Goal: Task Accomplishment & Management: Complete application form

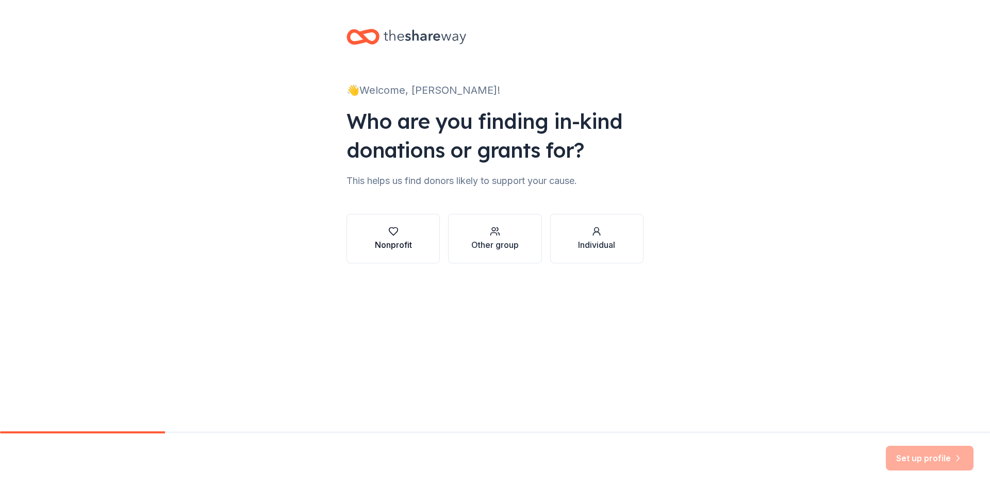
click at [385, 237] on div "Nonprofit" at bounding box center [393, 238] width 37 height 25
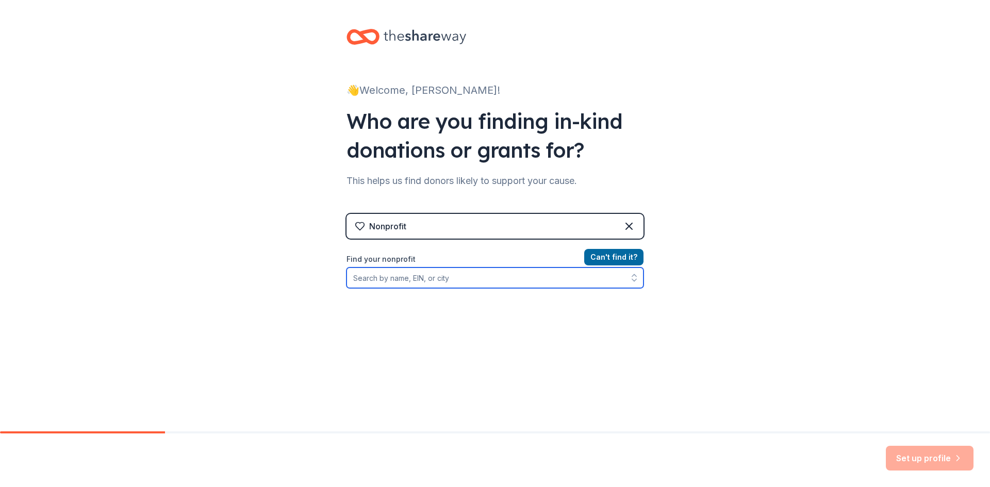
click at [450, 275] on input "Find your nonprofit" at bounding box center [494, 277] width 297 height 21
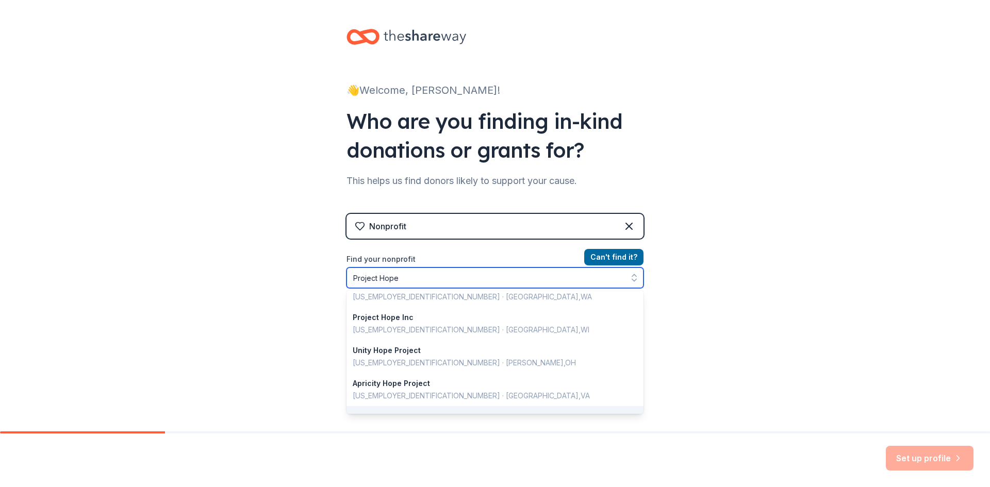
scroll to position [730, 0]
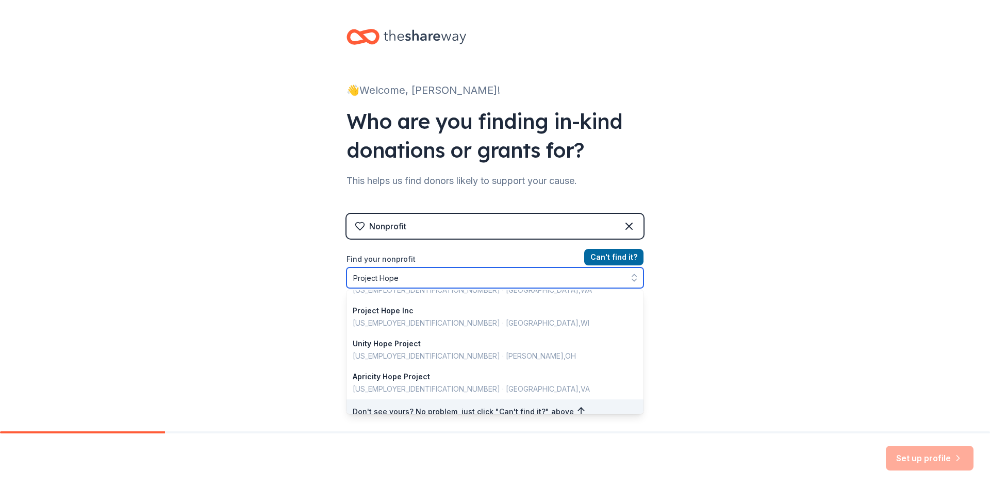
drag, startPoint x: 415, startPoint y: 270, endPoint x: 280, endPoint y: 288, distance: 136.2
click at [280, 288] on div "👋 Welcome, Megan! Who are you finding in-kind donations or grants for? This hel…" at bounding box center [495, 220] width 990 height 441
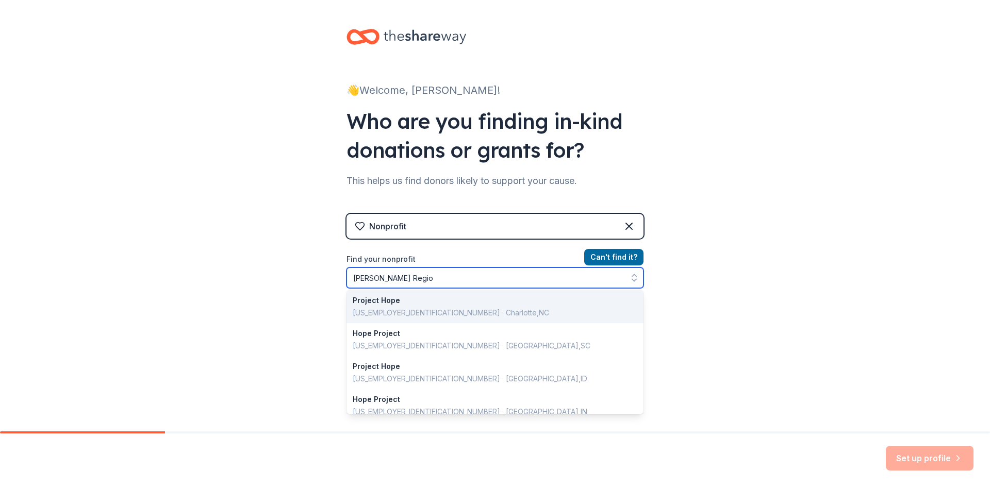
type input "Windham Region"
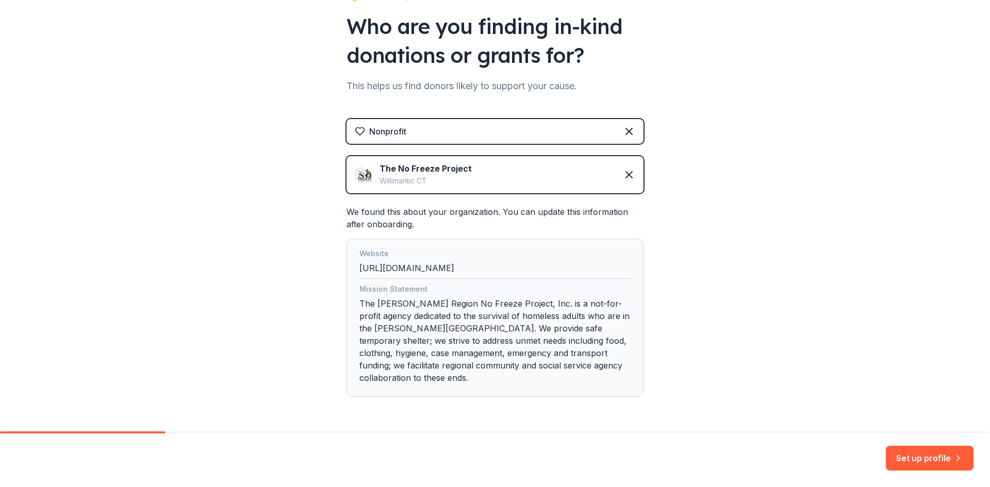
scroll to position [103, 0]
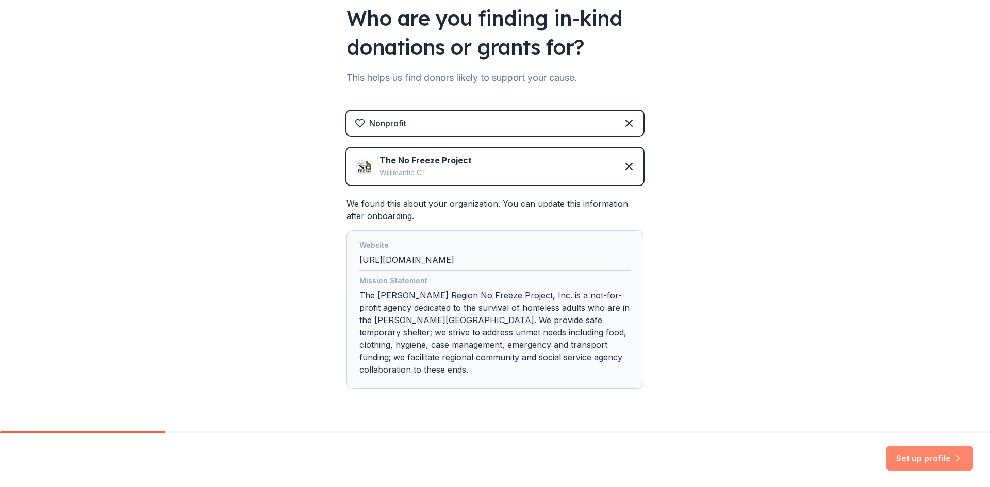
click at [937, 461] on button "Set up profile" at bounding box center [929, 458] width 88 height 25
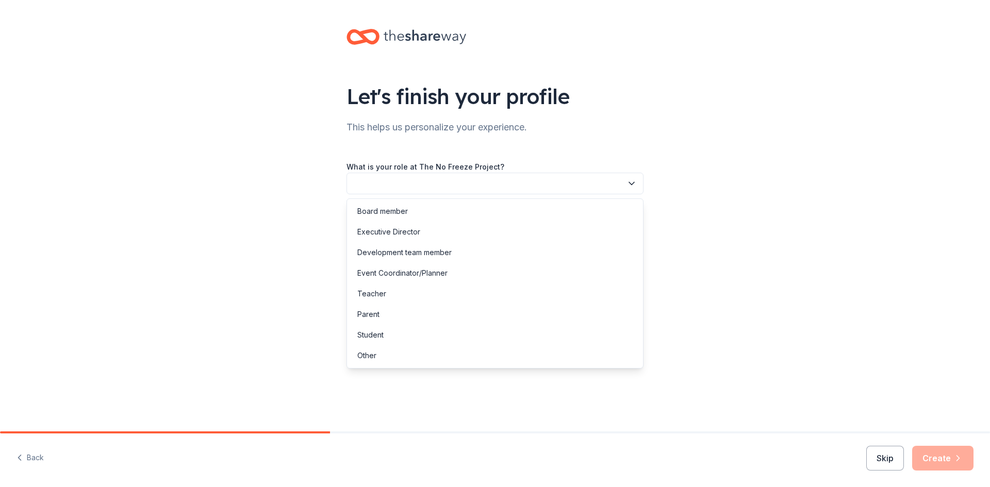
click at [551, 180] on button "button" at bounding box center [494, 184] width 297 height 22
click at [367, 353] on div "Other" at bounding box center [366, 355] width 19 height 12
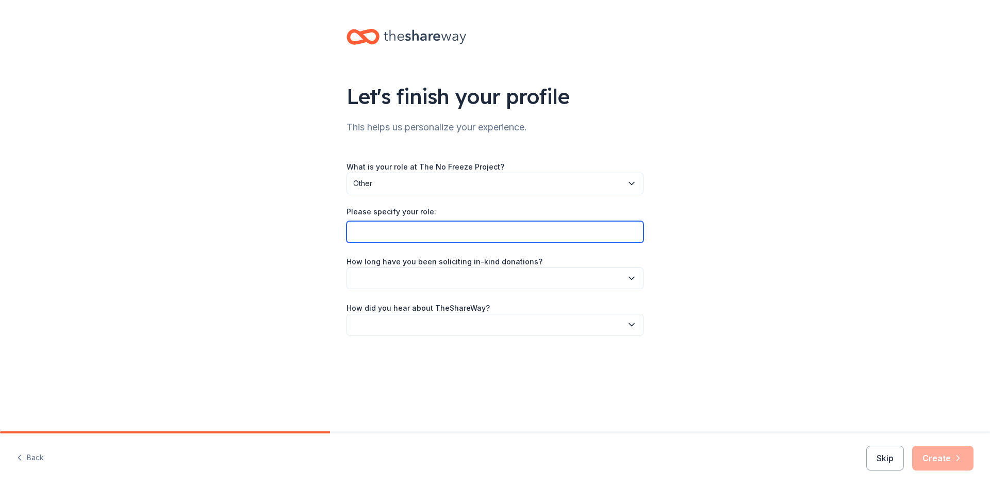
click at [453, 234] on input "Please specify your role:" at bounding box center [494, 232] width 297 height 22
type input "Volunteer"
click at [619, 278] on button "button" at bounding box center [494, 278] width 297 height 22
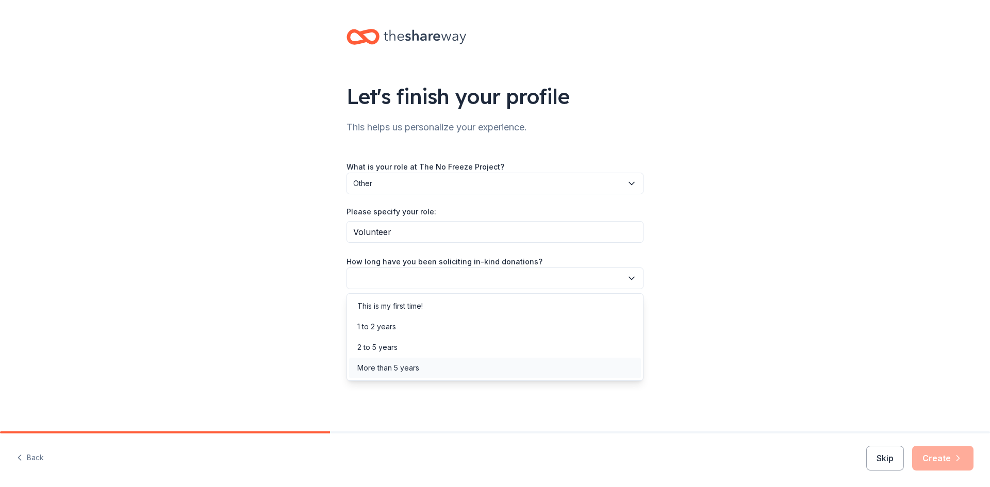
click at [473, 362] on div "More than 5 years" at bounding box center [495, 368] width 292 height 21
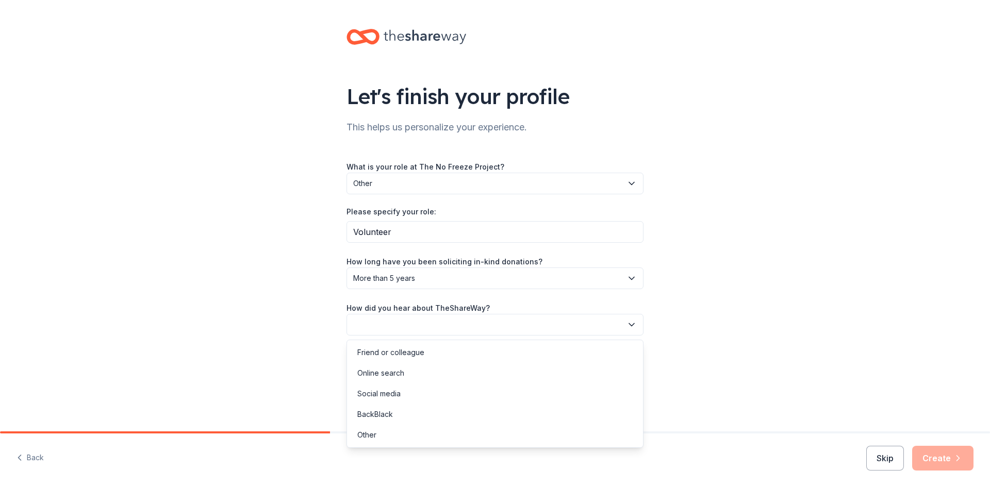
click at [502, 325] on button "button" at bounding box center [494, 325] width 297 height 22
click at [385, 439] on div "Other" at bounding box center [495, 435] width 292 height 21
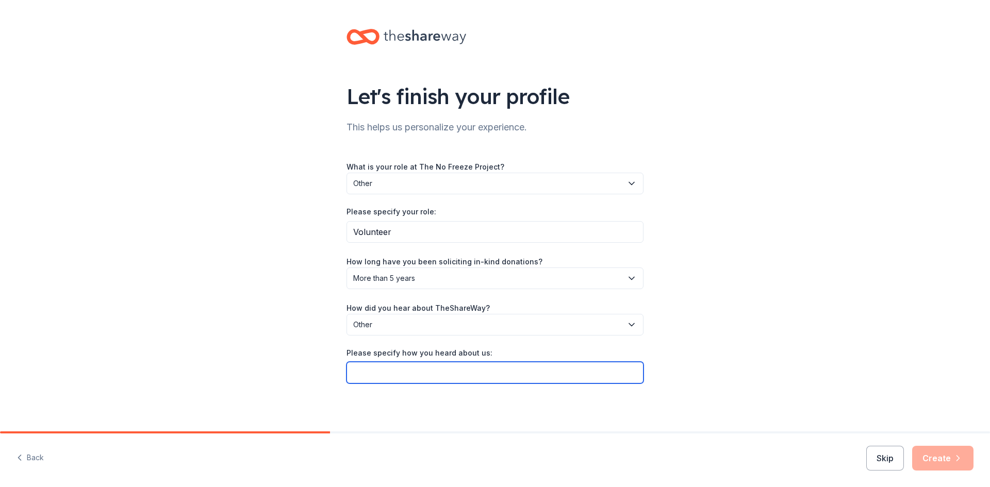
click at [405, 372] on input "Please specify how you heard about us:" at bounding box center [494, 373] width 297 height 22
type input "Prior fundraisers with other organizations"
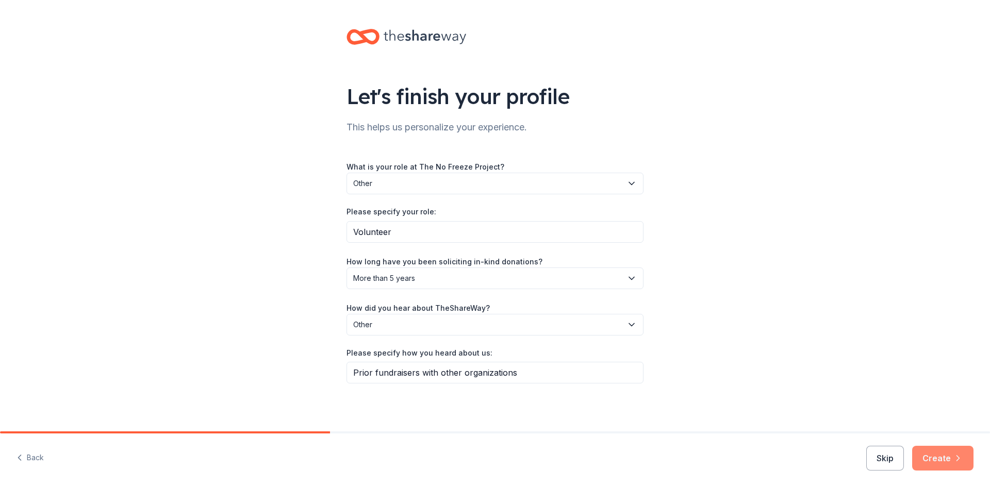
click at [945, 461] on button "Create" at bounding box center [942, 458] width 61 height 25
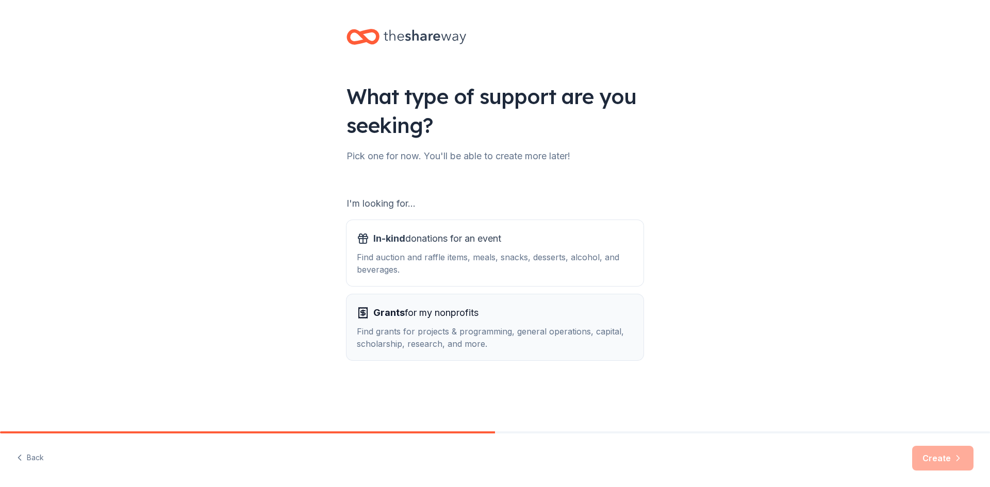
click at [505, 345] on div "Find grants for projects & programming, general operations, capital, scholarshi…" at bounding box center [495, 337] width 276 height 25
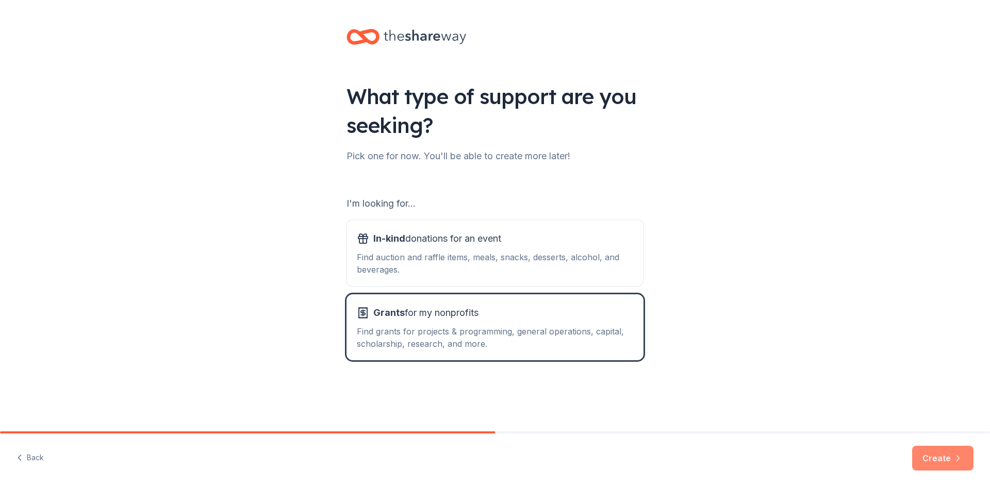
click at [931, 456] on button "Create" at bounding box center [942, 458] width 61 height 25
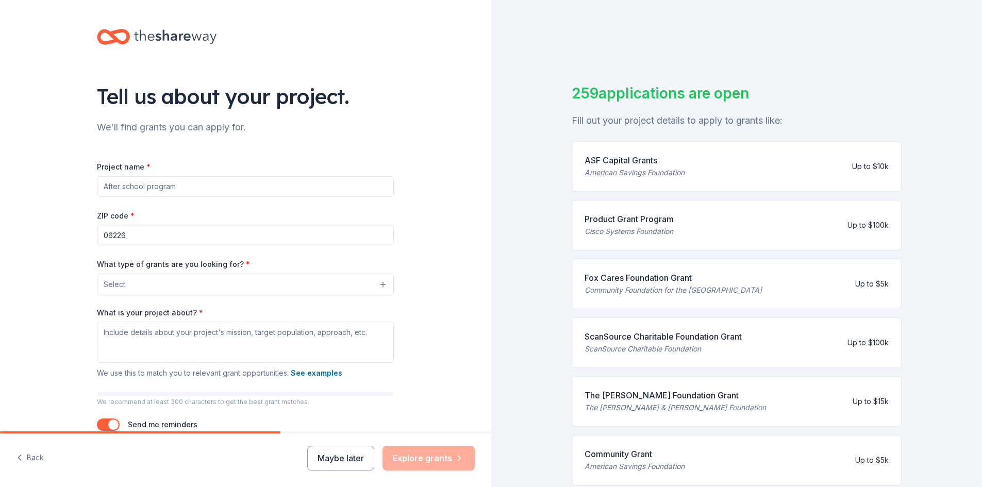
click at [255, 189] on input "Project name *" at bounding box center [245, 186] width 297 height 21
type input "Project Hope"
click at [255, 189] on input "Project Hope" at bounding box center [245, 186] width 297 height 21
type input "Project Hope (formerly [PERSON_NAME][GEOGRAPHIC_DATA] [GEOGRAPHIC_DATA])"
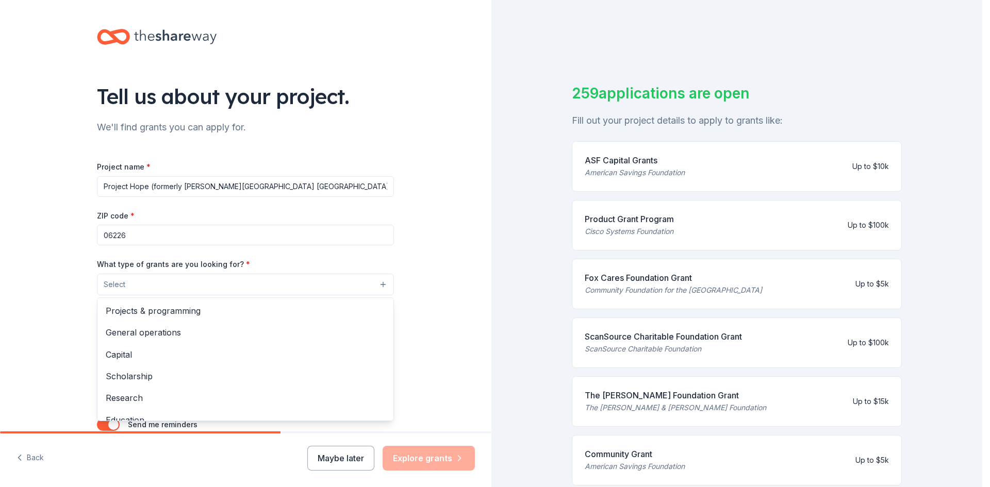
click at [356, 281] on button "Select" at bounding box center [245, 285] width 297 height 22
click at [135, 358] on span "Capital" at bounding box center [245, 354] width 279 height 13
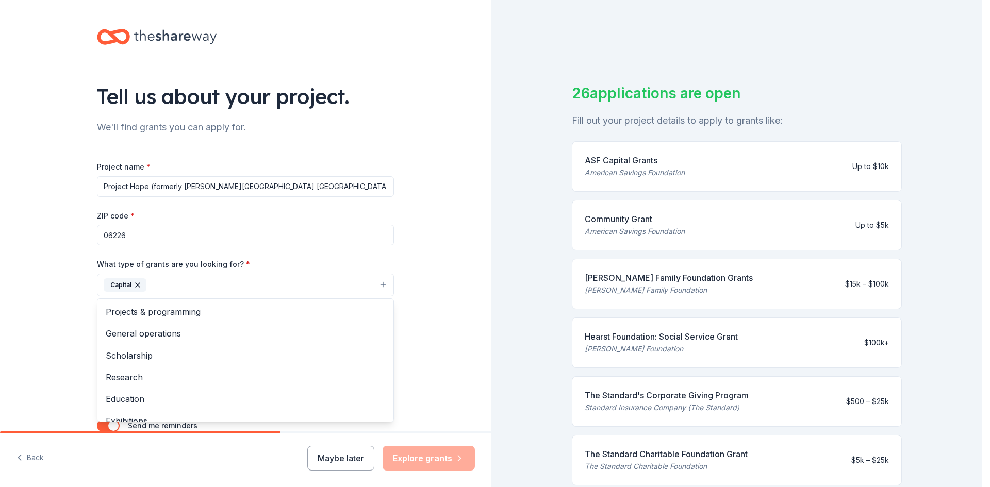
click at [24, 351] on div "Tell us about your project. We'll find grants you can apply for. Project name *…" at bounding box center [245, 247] width 491 height 494
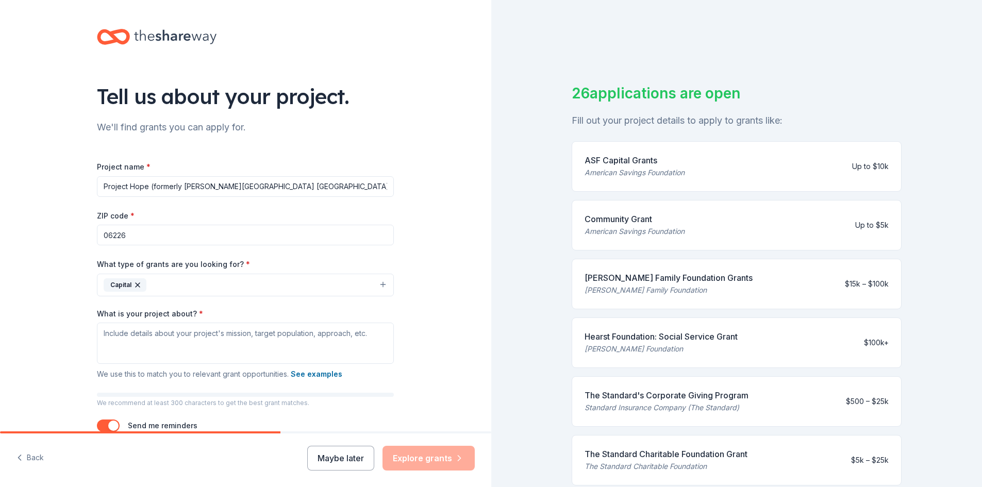
scroll to position [52, 0]
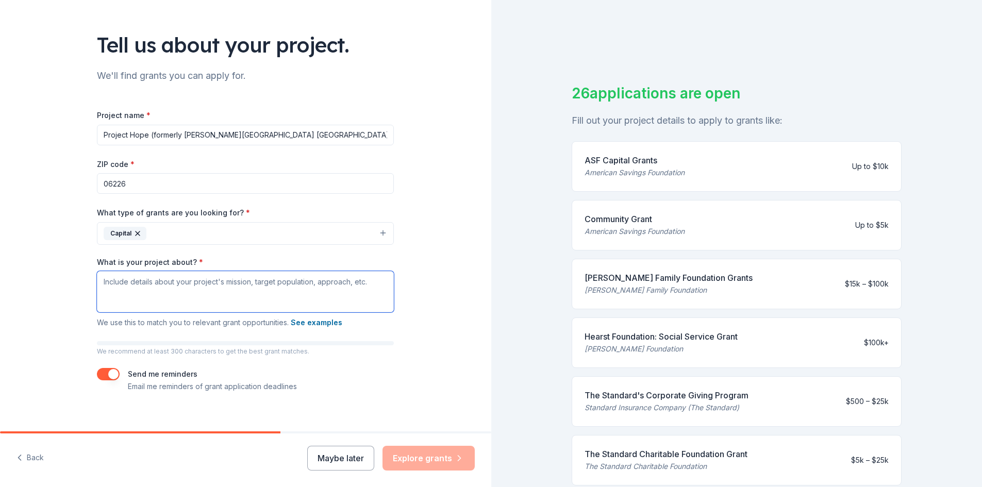
click at [145, 286] on textarea "What is your project about? *" at bounding box center [245, 291] width 297 height 41
paste textarea "Shelter is not a destination. Shelter is not a destination. It’s a temporary re…"
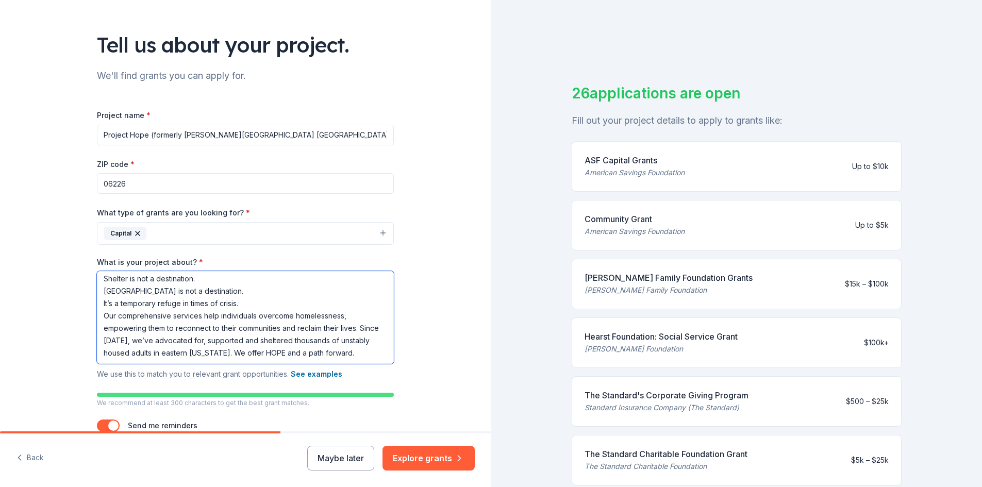
scroll to position [0, 0]
drag, startPoint x: 222, startPoint y: 285, endPoint x: 90, endPoint y: 288, distance: 132.0
click at [90, 288] on div "Tell us about your project. We'll find grants you can apply for. Project name *…" at bounding box center [245, 220] width 330 height 545
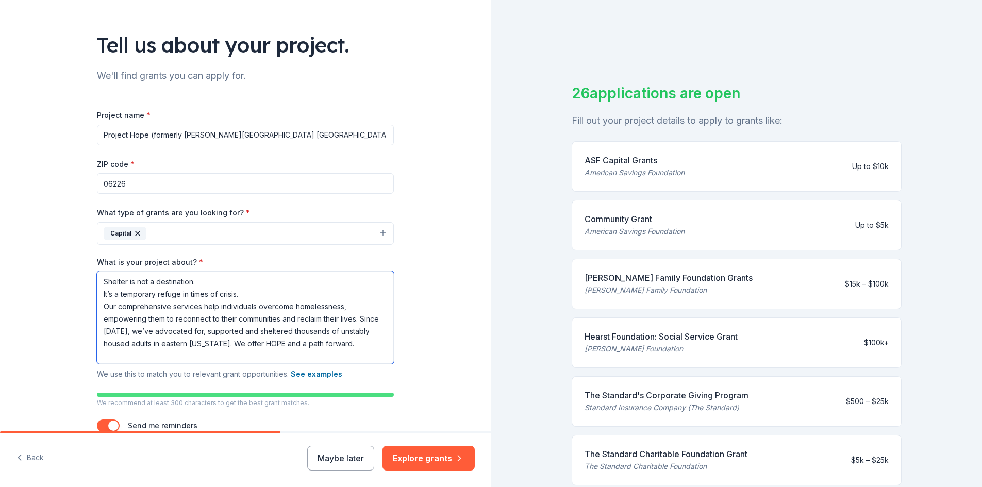
click at [250, 356] on textarea "Shelter is not a destination. It’s a temporary refuge in times of crisis. Our c…" at bounding box center [245, 317] width 297 height 93
paste textarea "Homelessness can happen to anyone. Each year, hundreds of our neighbors face th…"
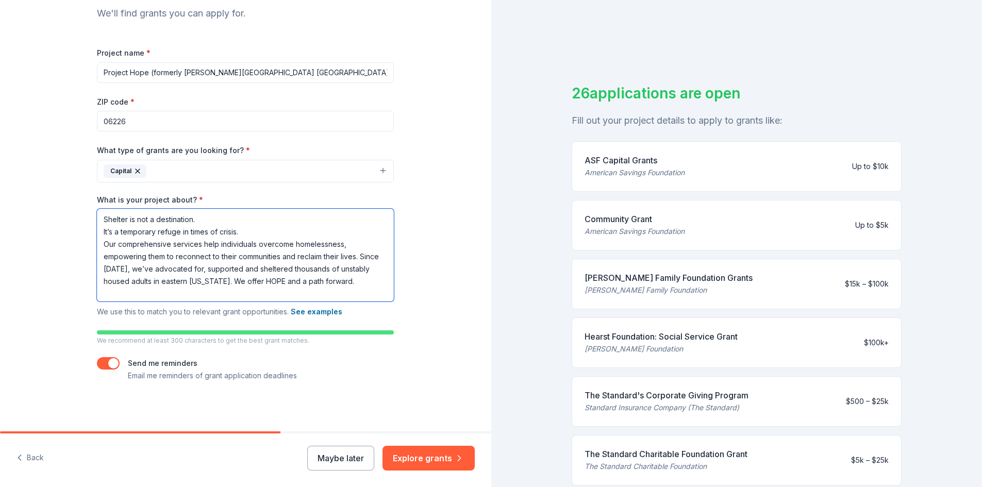
scroll to position [28, 0]
paste textarea "Nothing is more exciting than seeing a person go from the crisis of homelessnes…"
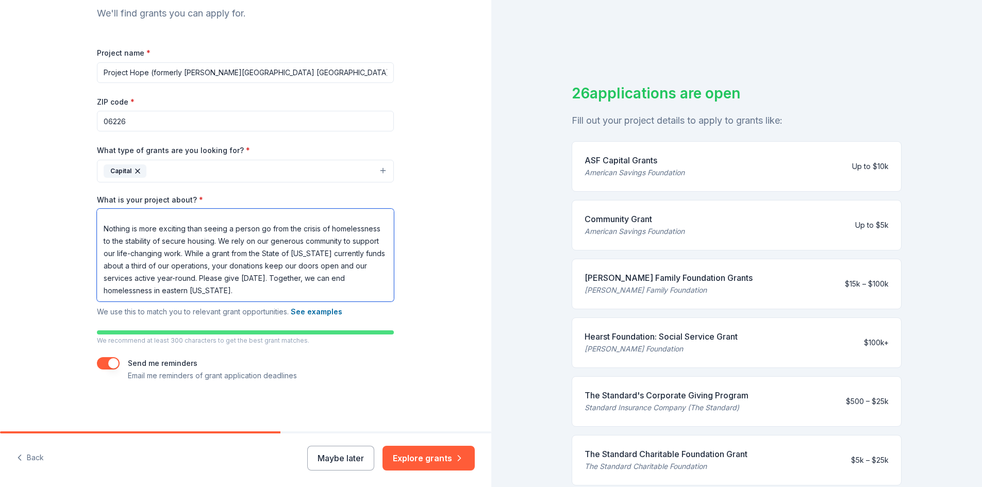
scroll to position [90, 0]
drag, startPoint x: 258, startPoint y: 254, endPoint x: 323, endPoint y: 267, distance: 65.8
click at [323, 267] on textarea "Shelter is not a destination. It’s a temporary refuge in times of crisis. Our c…" at bounding box center [245, 255] width 297 height 93
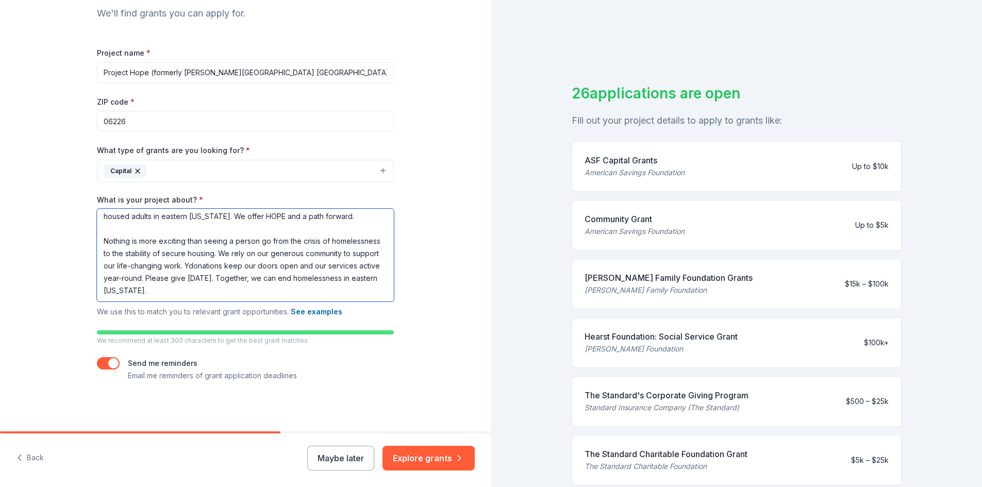
scroll to position [77, 0]
click at [289, 293] on textarea "Shelter is not a destination. It’s a temporary refuge in times of crisis. Our c…" at bounding box center [245, 255] width 297 height 93
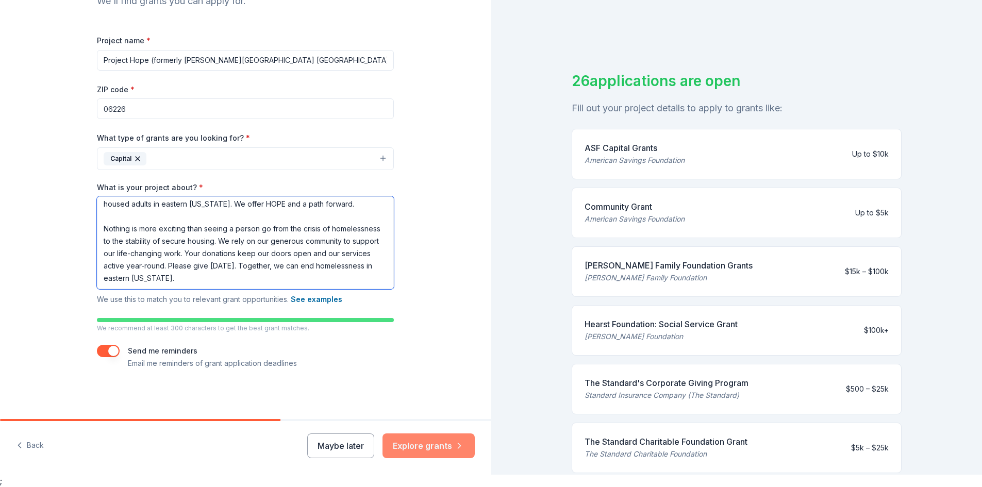
type textarea "Shelter is not a destination. It’s a temporary refuge in times of crisis. Our c…"
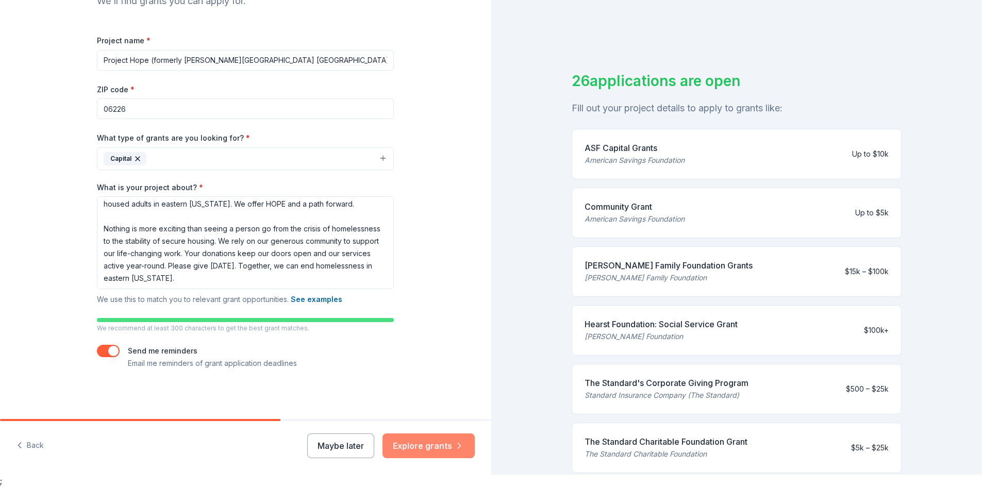
click at [413, 446] on button "Explore grants" at bounding box center [428, 445] width 92 height 25
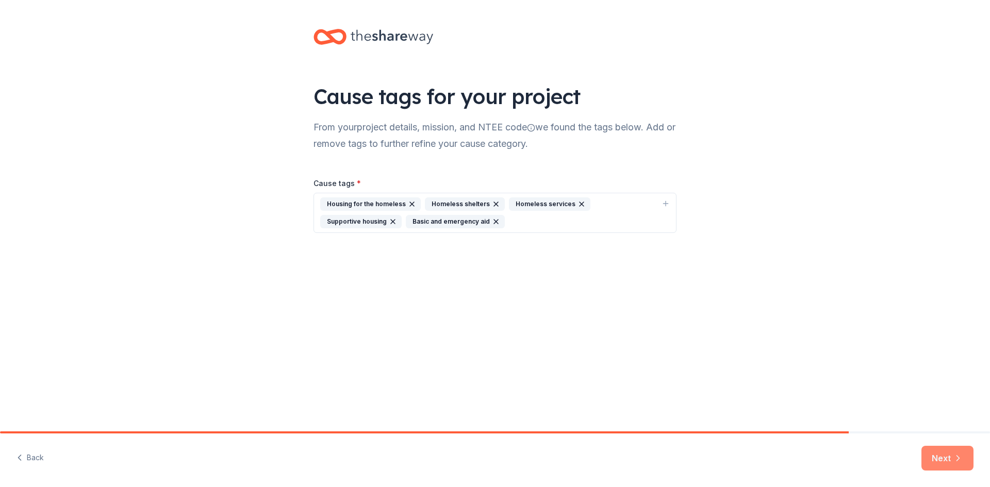
click at [936, 457] on button "Next" at bounding box center [947, 458] width 52 height 25
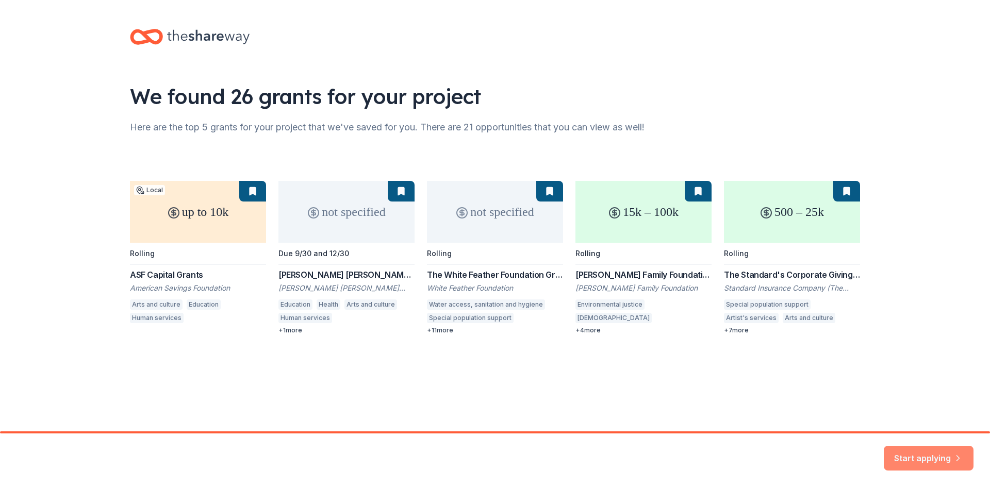
click at [911, 457] on button "Start applying" at bounding box center [928, 452] width 90 height 25
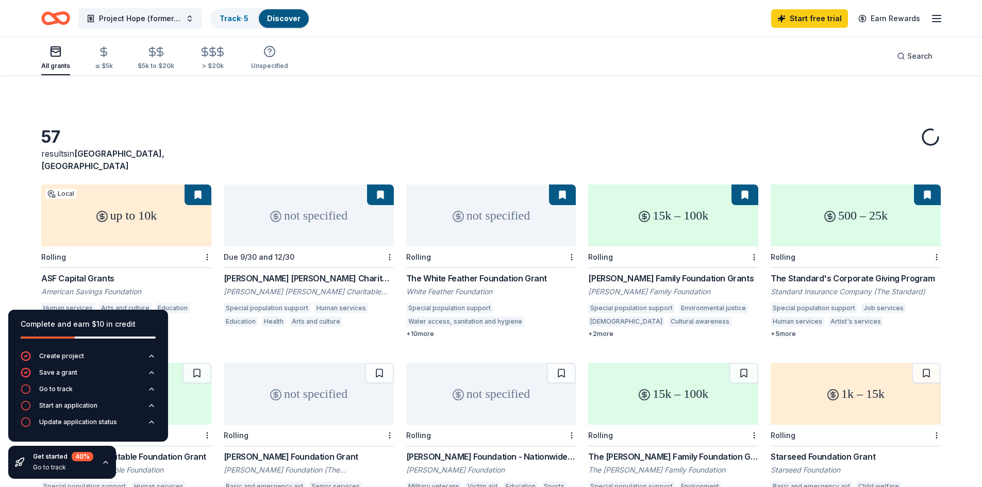
scroll to position [52, 0]
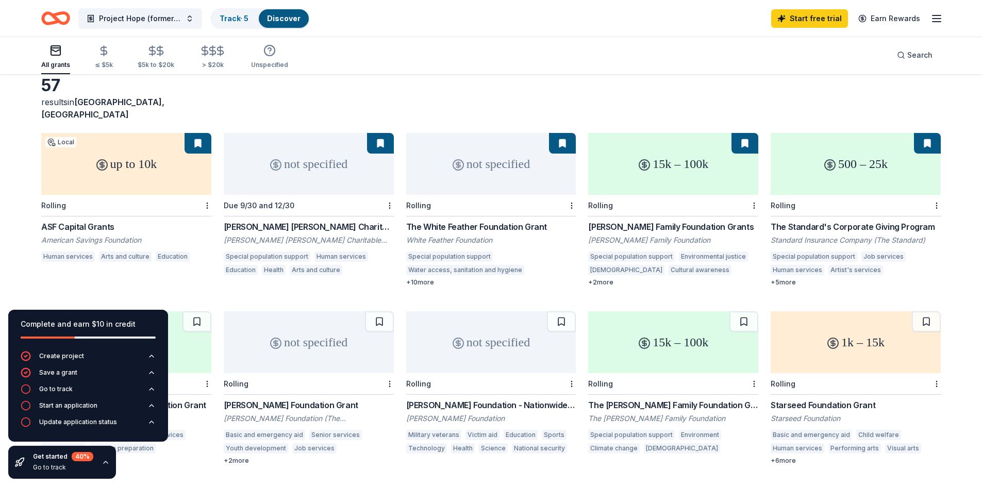
click at [172, 163] on div "up to 10k" at bounding box center [126, 164] width 170 height 62
click at [340, 168] on div "not specified" at bounding box center [309, 164] width 170 height 62
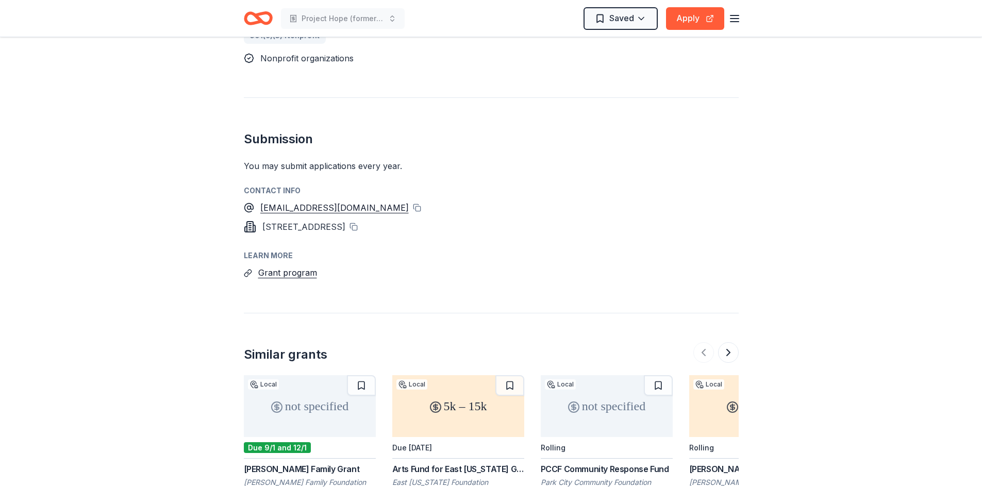
scroll to position [670, 0]
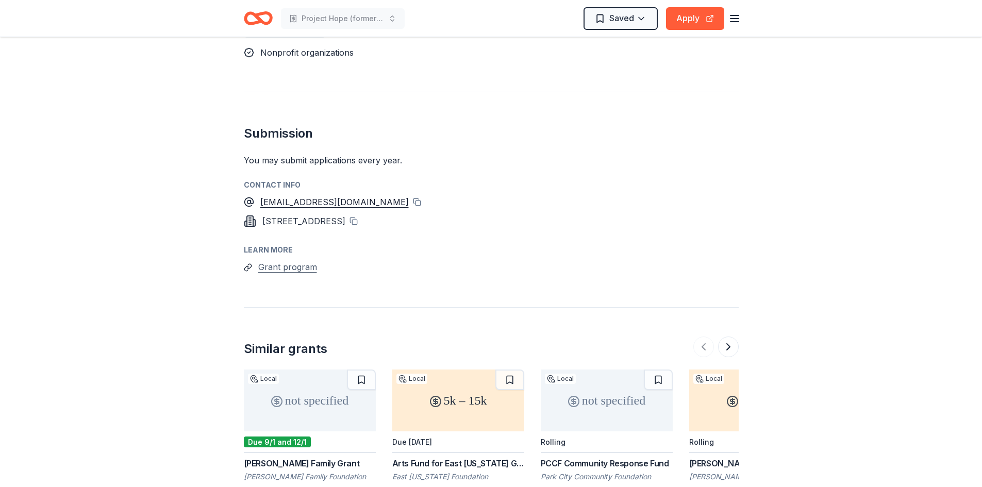
click at [290, 260] on button "Grant program" at bounding box center [287, 266] width 59 height 13
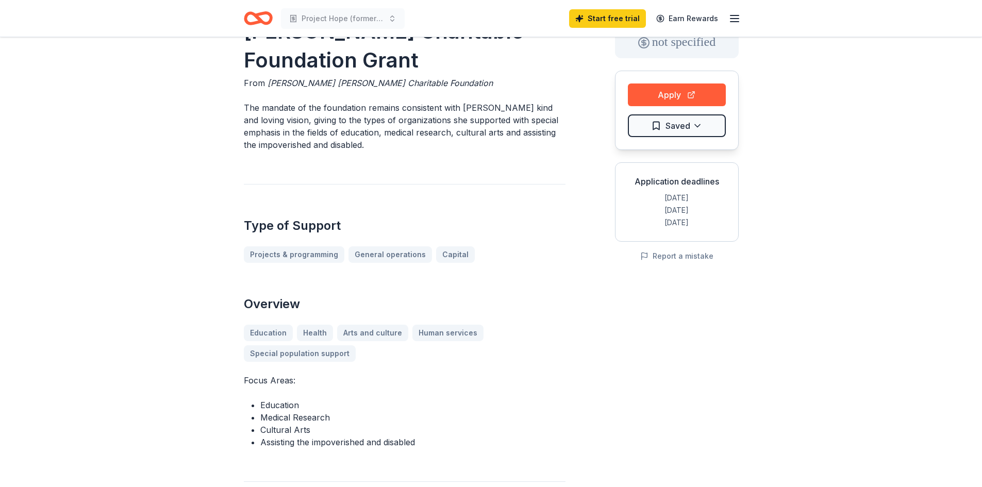
scroll to position [0, 0]
